Goal: Task Accomplishment & Management: Complete application form

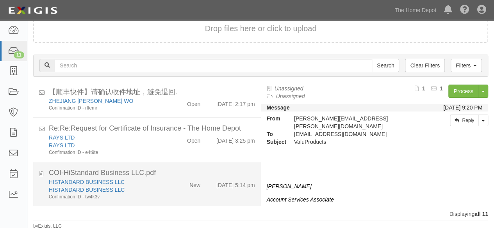
scroll to position [30, 0]
click at [162, 192] on div "HISTANDARD BUSINESS LLC HISTANDARD BUSINESS LLC Confirmation ID - tw4k3v" at bounding box center [106, 189] width 127 height 22
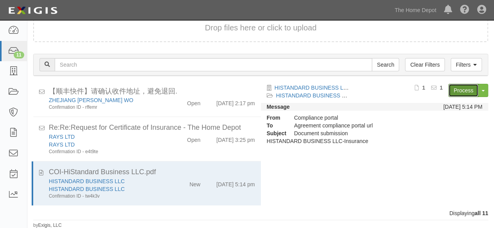
click at [464, 89] on link "Process" at bounding box center [463, 90] width 30 height 13
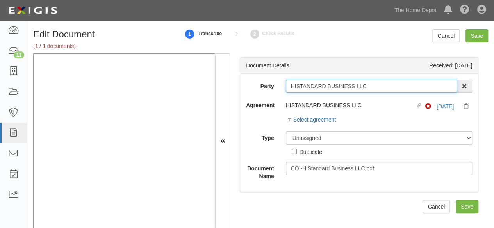
drag, startPoint x: 375, startPoint y: 91, endPoint x: 379, endPoint y: 90, distance: 4.1
click at [377, 90] on input "HISTANDARD BUSINESS LLC" at bounding box center [371, 86] width 171 height 13
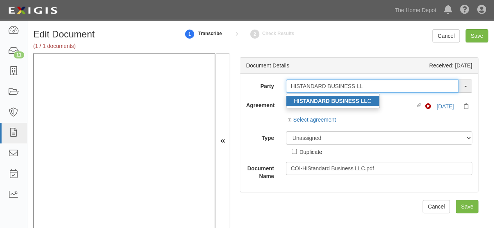
type input "HISTANDARD BUSINESS LL"
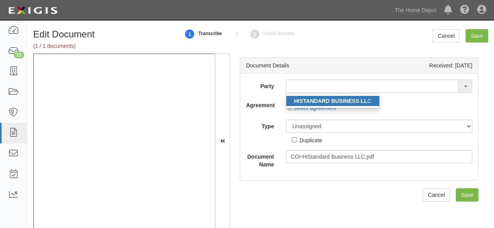
click at [308, 100] on strong "HISTANDARD BUSINESS LL" at bounding box center [330, 101] width 73 height 6
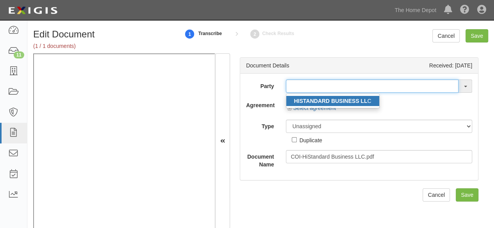
type input "HISTANDARD BUSINESS LLC"
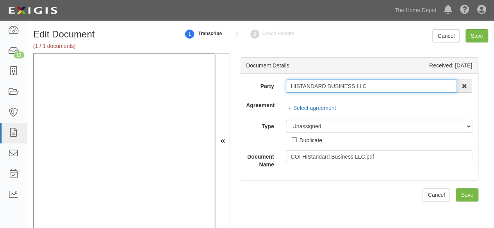
click at [313, 87] on input "HISTANDARD BUSINESS LLC" at bounding box center [371, 86] width 171 height 13
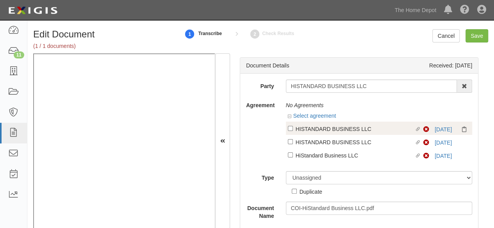
click at [436, 126] on div "Non-Compliant 5/11/25" at bounding box center [446, 130] width 47 height 8
click at [436, 130] on link "5/11/25" at bounding box center [442, 129] width 17 height 6
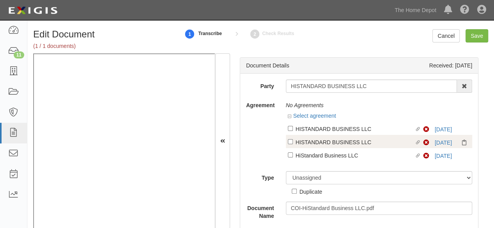
drag, startPoint x: 302, startPoint y: 127, endPoint x: 301, endPoint y: 138, distance: 10.6
click at [303, 127] on div "HISTANDARD BUSINESS LLC" at bounding box center [354, 129] width 119 height 9
click at [293, 127] on input "Linked agreement HISTANDARD BUSINESS LLC Linked agreement" at bounding box center [290, 128] width 5 height 5
checkbox input "true"
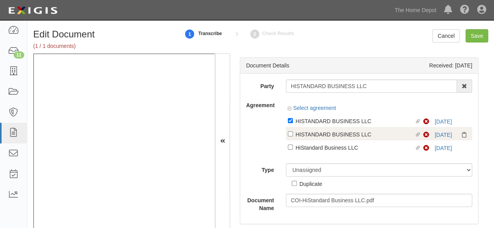
click at [306, 134] on div "HISTANDARD BUSINESS LLC" at bounding box center [354, 134] width 119 height 9
click at [293, 134] on input "Linked agreement HISTANDARD BUSINESS LLC Linked agreement" at bounding box center [290, 134] width 5 height 5
checkbox input "true"
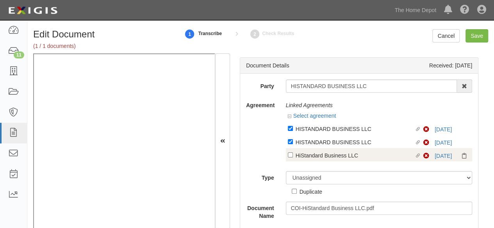
click at [307, 157] on div "Linked agreement HISTANDARD BUSINESS LLC Linked agreement Non-Compliant 5/11/25…" at bounding box center [379, 144] width 187 height 44
click at [307, 156] on div "HiStandard Business LLC" at bounding box center [354, 155] width 119 height 9
click at [293, 156] on input "Linked agreement HiStandard Business LLC Linked agreement" at bounding box center [290, 155] width 5 height 5
checkbox input "true"
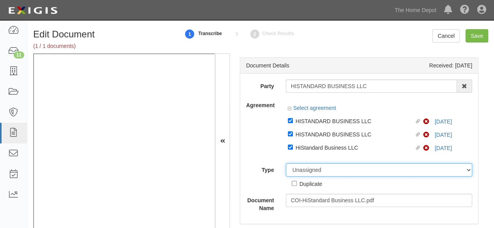
click at [300, 170] on select "Unassigned Binder Cancellation Notice Certificate Contract Endorsement Insuranc…" at bounding box center [379, 170] width 187 height 13
select select "CertificateDetail"
click at [286, 164] on select "Unassigned Binder Cancellation Notice Certificate Contract Endorsement Insuranc…" at bounding box center [379, 170] width 187 height 13
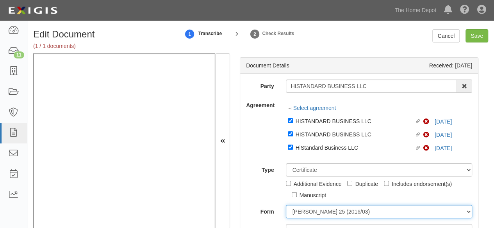
click at [312, 210] on select "ACORD 25 (2016/03) ACORD 101 ACORD 855 NY (2014/05) General" at bounding box center [379, 211] width 187 height 13
select select "GeneralFormDetail"
click at [286, 205] on select "ACORD 25 (2016/03) ACORD 101 ACORD 855 NY (2014/05) General" at bounding box center [379, 211] width 187 height 13
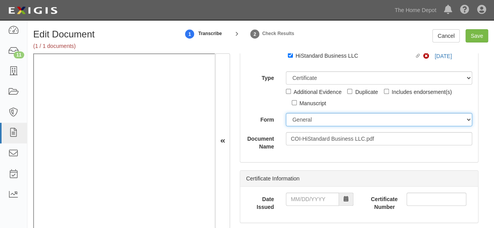
scroll to position [117, 0]
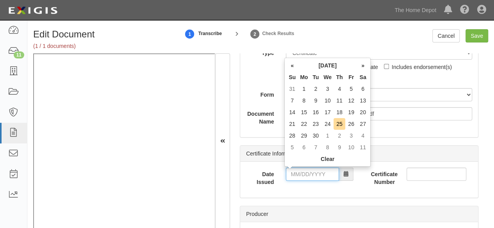
click at [304, 171] on input "Date Issued" at bounding box center [312, 174] width 53 height 13
drag, startPoint x: 294, startPoint y: 114, endPoint x: 298, endPoint y: 142, distance: 28.9
click at [294, 114] on td "14" at bounding box center [292, 113] width 12 height 12
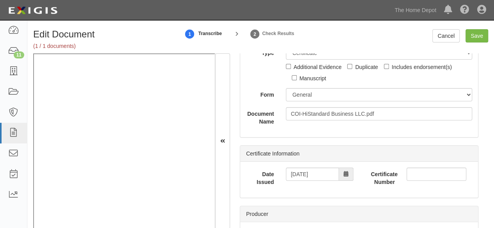
click at [309, 167] on div "Date Issued 09/14/2025 Certificate Number" at bounding box center [359, 180] width 238 height 36
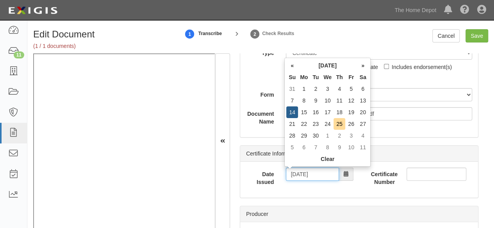
drag, startPoint x: 320, startPoint y: 175, endPoint x: 249, endPoint y: 189, distance: 71.9
click at [250, 189] on div "Date Issued 09/14/2025" at bounding box center [299, 180] width 119 height 24
type input "04/17/2025"
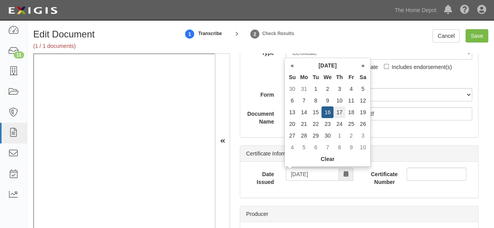
click at [339, 114] on td "17" at bounding box center [339, 113] width 12 height 12
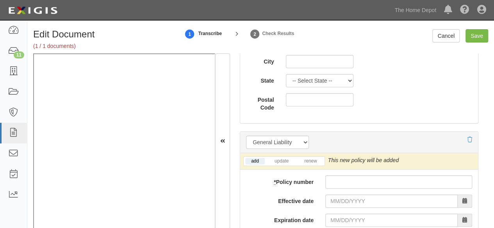
scroll to position [625, 0]
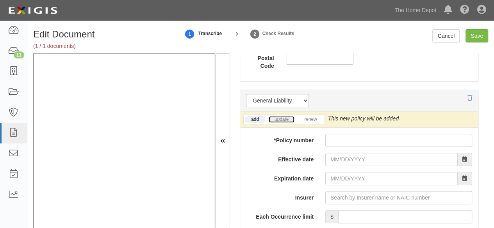
click at [280, 118] on link "update" at bounding box center [282, 119] width 26 height 7
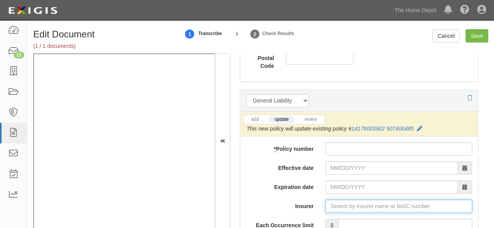
click at [350, 205] on input "Insurer" at bounding box center [398, 206] width 147 height 13
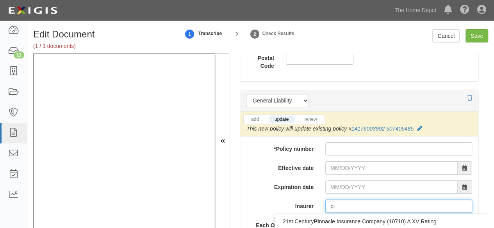
type input "pin"
type input "ping An Health Ins Co of China Ltd (0) A- XIII Rating"
type input "ping"
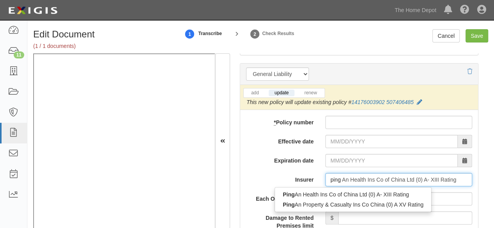
scroll to position [664, 0]
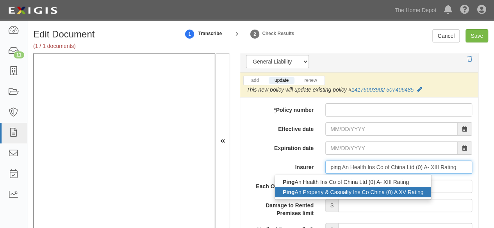
click at [346, 192] on div "Ping An Property & Casualty Ins Co China (0) A XV Rating" at bounding box center [353, 192] width 156 height 10
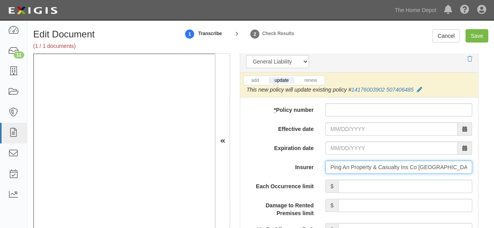
type input "Ping An Property & Casualty Ins Co China (0) A XV Rating"
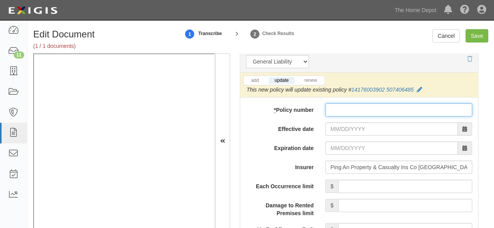
click at [346, 106] on input "* Policy number" at bounding box center [398, 109] width 147 height 13
paste input "14176003902"
click at [368, 110] on input "14176003902" at bounding box center [398, 109] width 147 height 13
paste input "944249168"
type input "14176003902944249168"
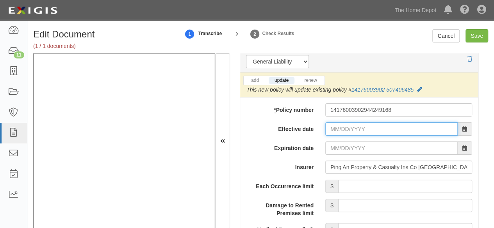
click at [325, 133] on input "Effective date" at bounding box center [391, 129] width 132 height 13
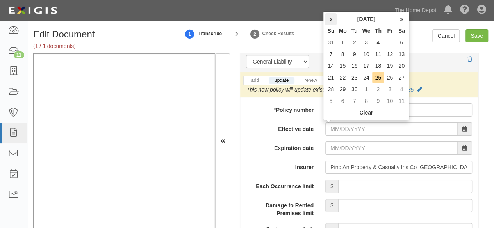
click at [331, 20] on th "«" at bounding box center [331, 19] width 12 height 12
click at [344, 66] on td "12" at bounding box center [342, 66] width 12 height 12
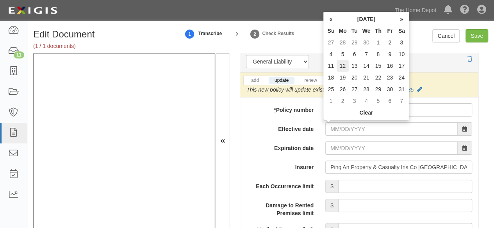
type input "05/12/2025"
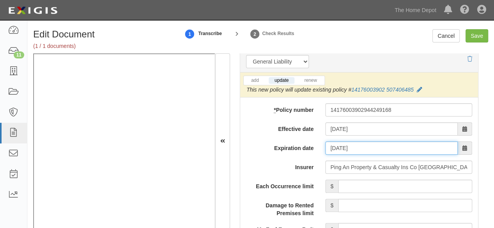
click at [351, 148] on input "05/12/2026" at bounding box center [391, 148] width 132 height 13
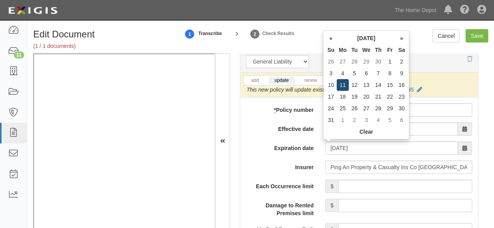
click at [342, 86] on td "11" at bounding box center [342, 85] width 12 height 12
type input "05/11/2026"
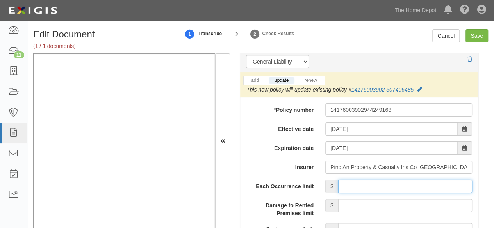
click at [395, 183] on input "Each Occurrence limit" at bounding box center [405, 186] width 134 height 13
type input "8,000,000"
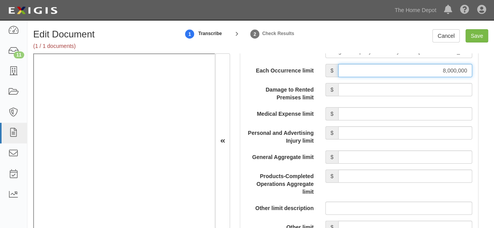
scroll to position [781, 0]
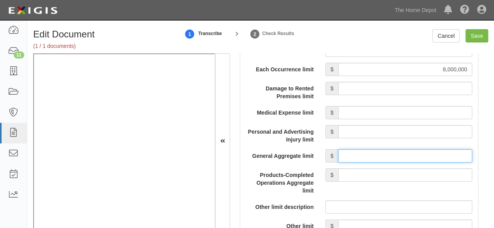
click at [370, 157] on input "General Aggregate limit" at bounding box center [405, 155] width 134 height 13
type input "8,000,000"
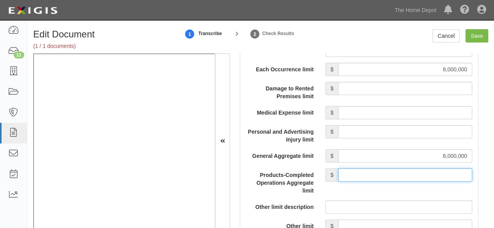
click at [391, 173] on input "Products-Completed Operations Aggregate limit" at bounding box center [405, 175] width 134 height 13
type input "8,000,000"
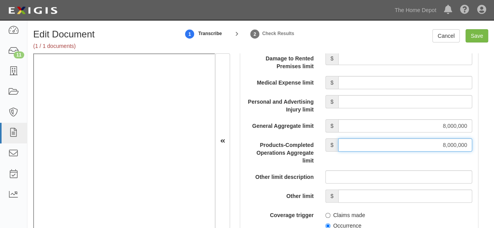
scroll to position [859, 0]
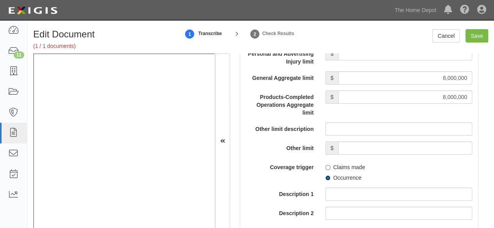
click at [325, 178] on input "Occurrence" at bounding box center [327, 178] width 5 height 5
radio input "true"
click at [472, 36] on input "Save" at bounding box center [476, 35] width 23 height 13
type input "8000000"
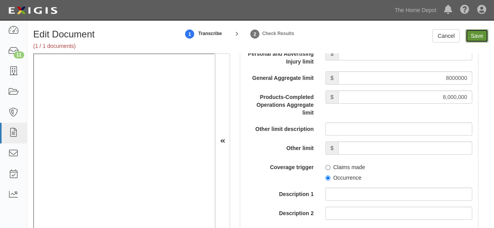
type input "8000000"
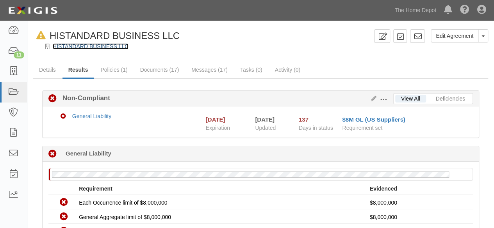
click at [68, 45] on link "HISTANDARD BUSINESS LLC" at bounding box center [91, 46] width 76 height 6
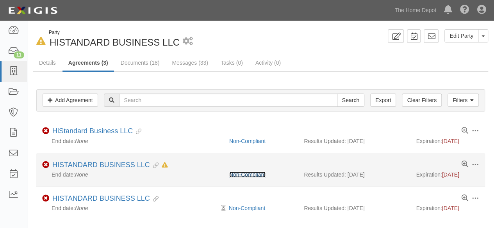
click at [259, 174] on link "Non-Compliant" at bounding box center [247, 175] width 36 height 6
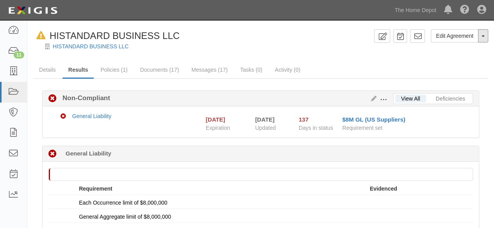
click at [481, 39] on button "Toggle Agreement Dropdown" at bounding box center [483, 35] width 10 height 13
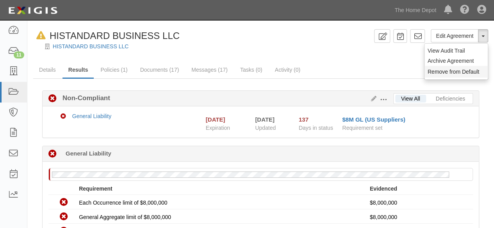
click at [468, 73] on button "Remove from Default" at bounding box center [455, 72] width 63 height 12
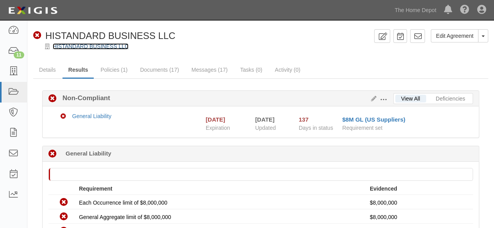
click at [64, 47] on link "HISTANDARD BUSINESS LLC" at bounding box center [91, 46] width 76 height 6
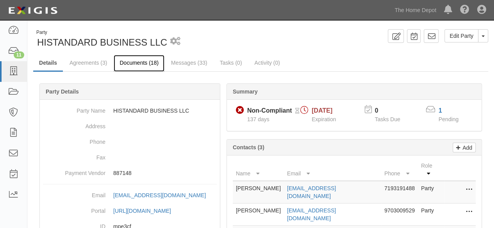
click at [137, 65] on link "Documents (18)" at bounding box center [139, 63] width 51 height 17
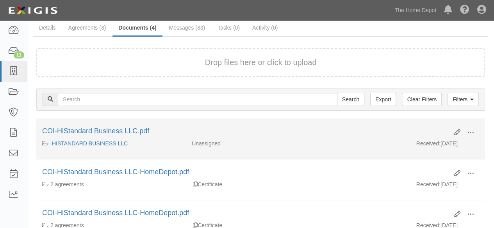
scroll to position [78, 0]
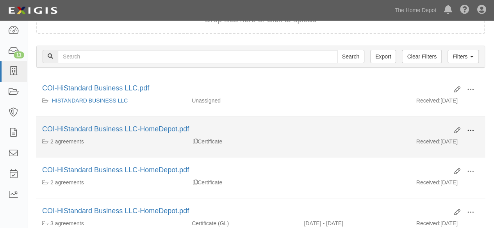
click at [472, 131] on span at bounding box center [470, 130] width 7 height 7
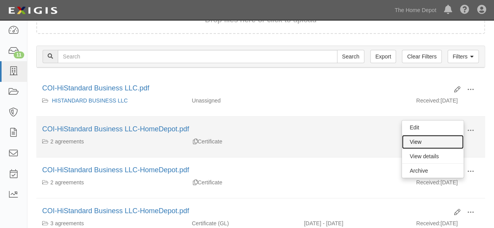
click at [447, 142] on link "View" at bounding box center [433, 142] width 62 height 14
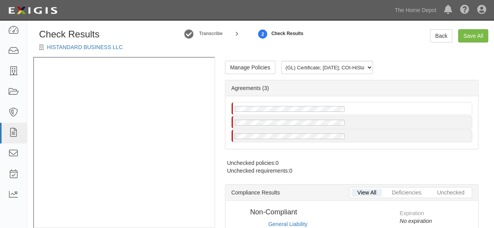
radio input "true"
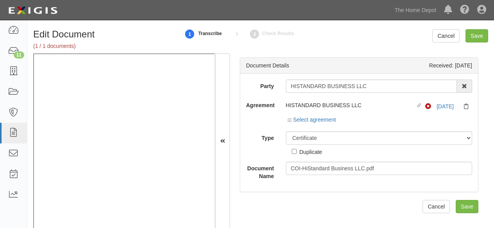
select select "CertificateDetail"
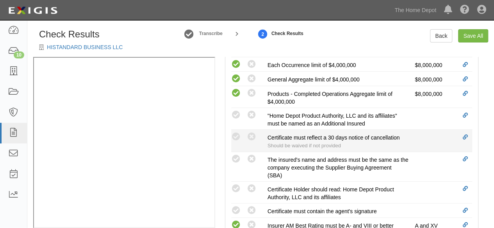
scroll to position [299, 0]
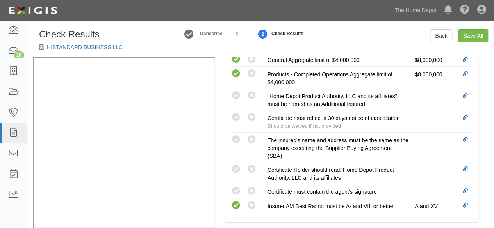
drag, startPoint x: 236, startPoint y: 137, endPoint x: 210, endPoint y: 132, distance: 26.2
click at [235, 136] on icon at bounding box center [236, 140] width 10 height 10
radio input "true"
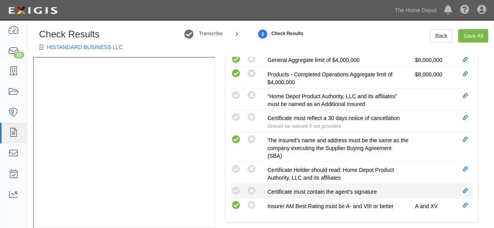
drag, startPoint x: 238, startPoint y: 188, endPoint x: 236, endPoint y: 183, distance: 4.9
click at [238, 187] on icon at bounding box center [236, 192] width 10 height 10
radio input "true"
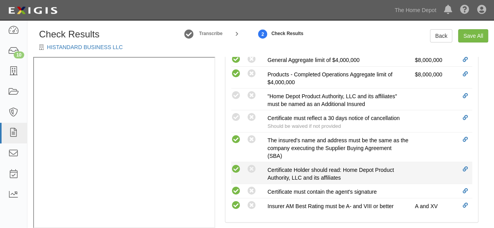
click at [239, 166] on icon at bounding box center [236, 170] width 10 height 10
radio input "true"
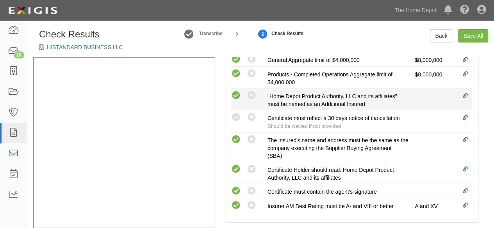
click at [238, 94] on icon at bounding box center [236, 96] width 10 height 10
radio input "true"
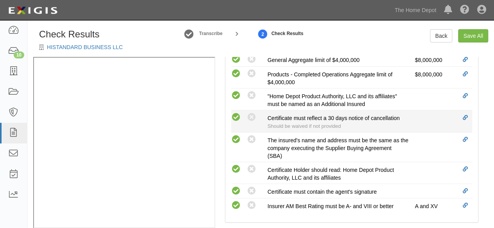
click at [236, 117] on icon at bounding box center [236, 118] width 10 height 10
radio input "true"
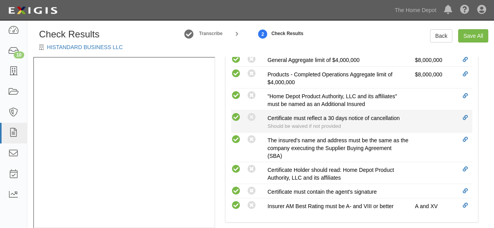
radio input "true"
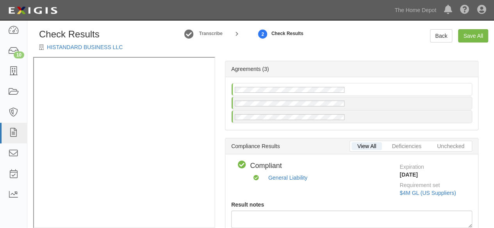
scroll to position [0, 0]
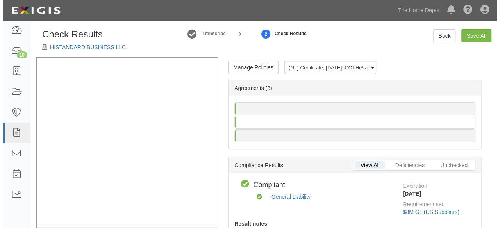
scroll to position [11, 0]
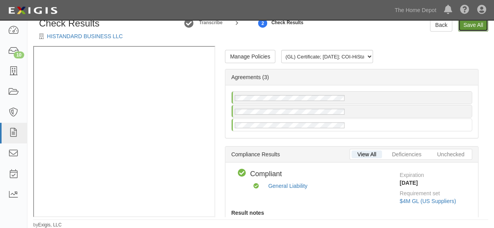
click at [471, 24] on link "Save All" at bounding box center [473, 24] width 30 height 13
radio input "false"
radio input "true"
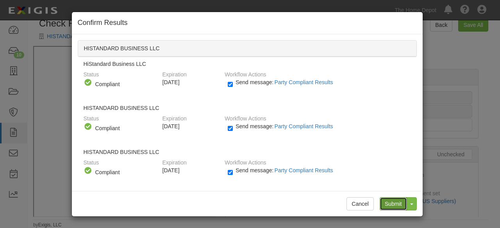
click at [392, 205] on input "Submit" at bounding box center [392, 204] width 27 height 13
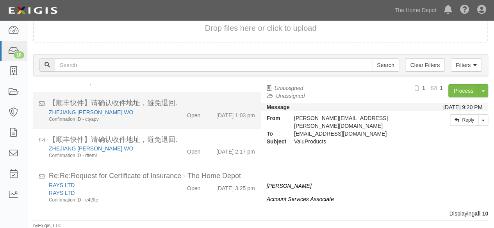
scroll to position [271, 0]
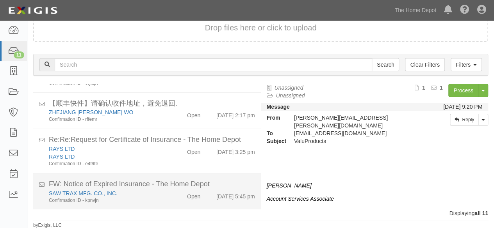
scroll to position [307, 0]
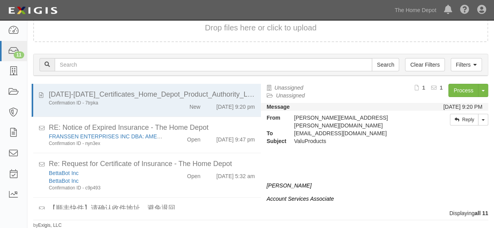
scroll to position [307, 0]
